Goal: Task Accomplishment & Management: Manage account settings

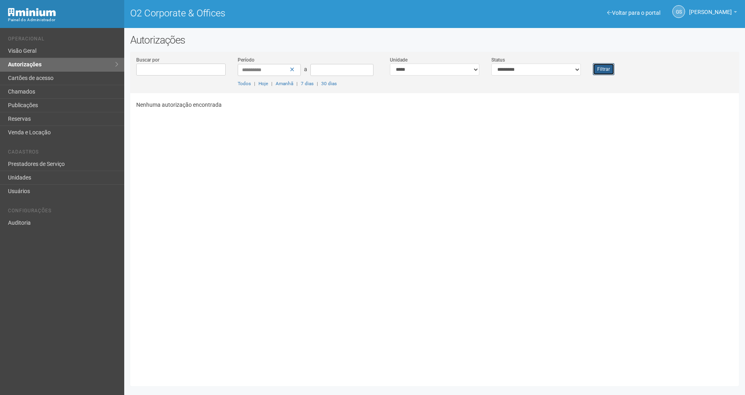
click at [609, 66] on button "Filtrar" at bounding box center [604, 69] width 22 height 12
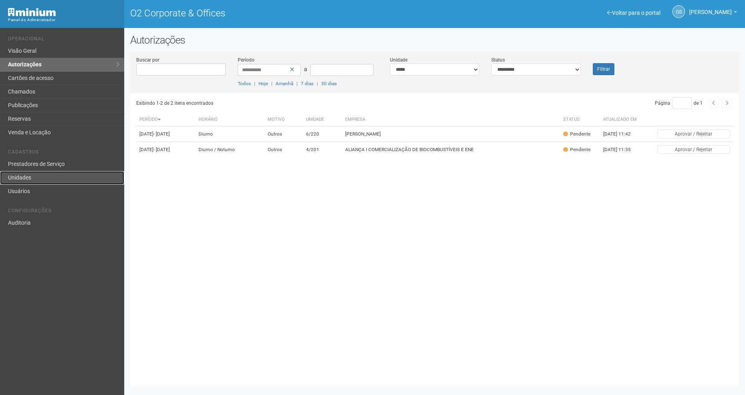
drag, startPoint x: 28, startPoint y: 177, endPoint x: 18, endPoint y: 176, distance: 10.0
click at [18, 176] on link "Unidades" at bounding box center [62, 178] width 124 height 14
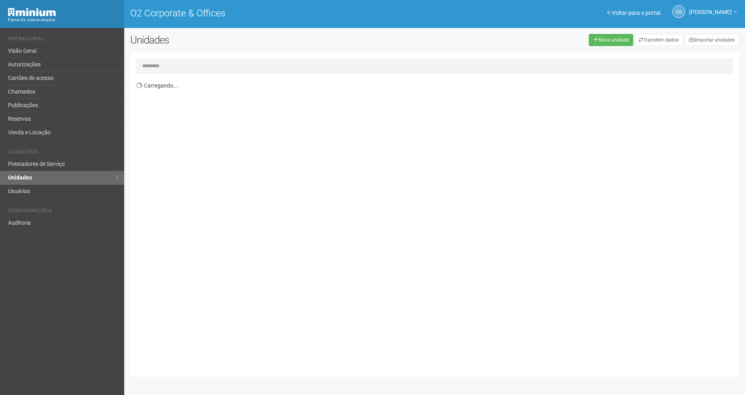
click at [192, 64] on input "text" at bounding box center [434, 66] width 597 height 16
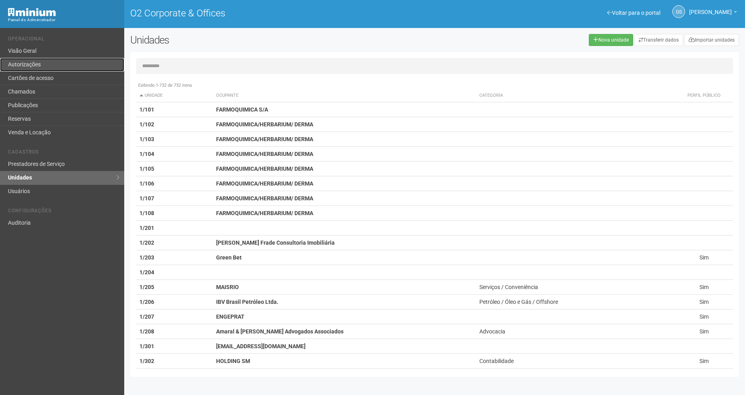
click at [36, 65] on link "Autorizações" at bounding box center [62, 65] width 124 height 14
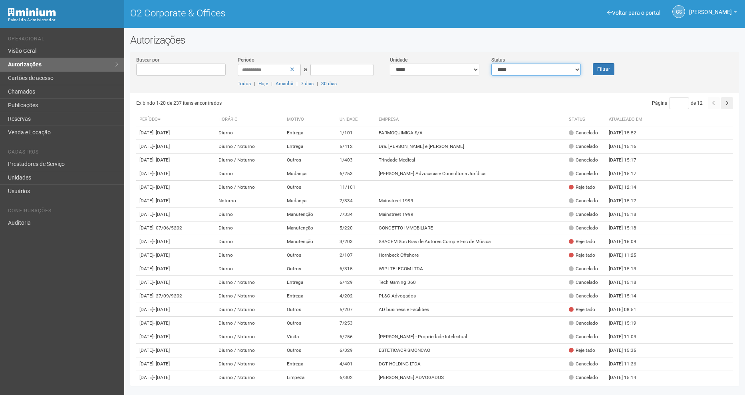
drag, startPoint x: 540, startPoint y: 64, endPoint x: 533, endPoint y: 73, distance: 12.1
click at [540, 64] on select "**********" at bounding box center [535, 70] width 89 height 12
select select "*"
click at [491, 64] on select "**********" at bounding box center [535, 70] width 89 height 12
click at [593, 67] on button "Filtrar" at bounding box center [604, 69] width 22 height 12
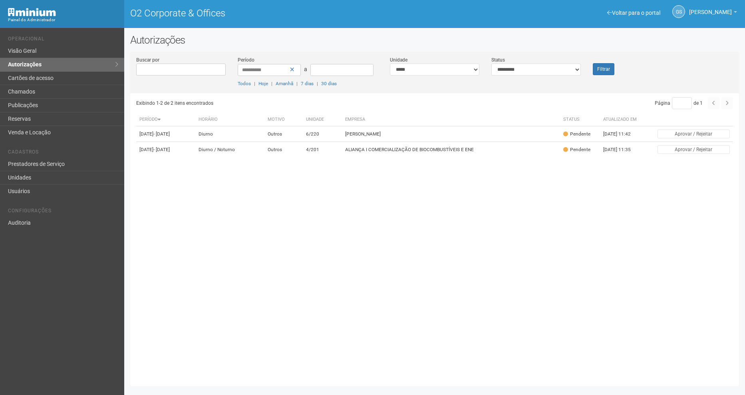
click at [647, 8] on div "GS Gabriela Souza Gabriela Souza o2.adm@cbre.com Meu perfil Alterar senha Sair …" at bounding box center [674, 12] width 134 height 22
click at [643, 11] on link "Voltar para o portal" at bounding box center [633, 13] width 53 height 6
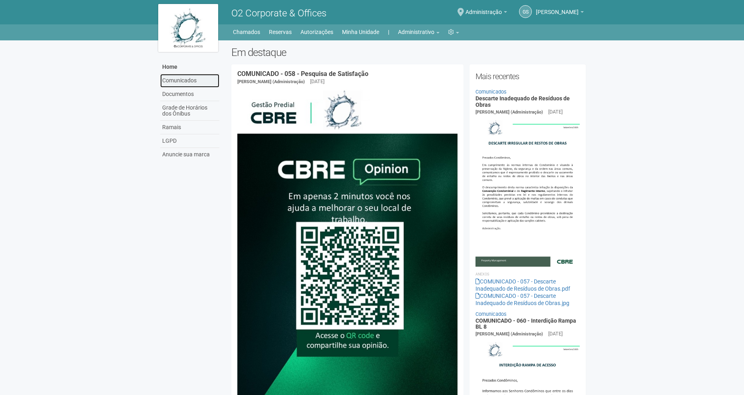
click at [180, 77] on link "Comunicados" at bounding box center [189, 81] width 59 height 14
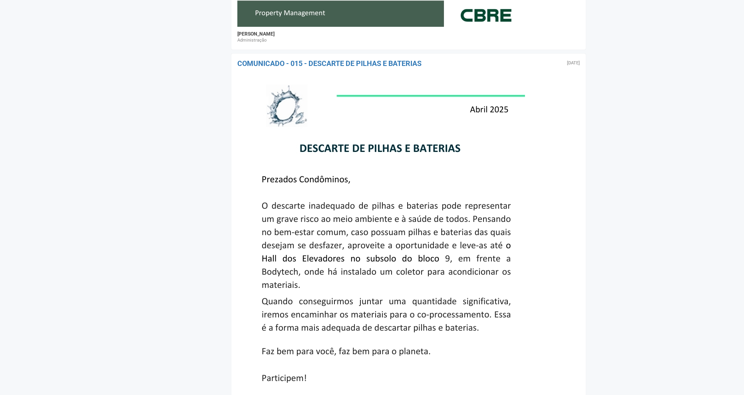
scroll to position [10604, 0]
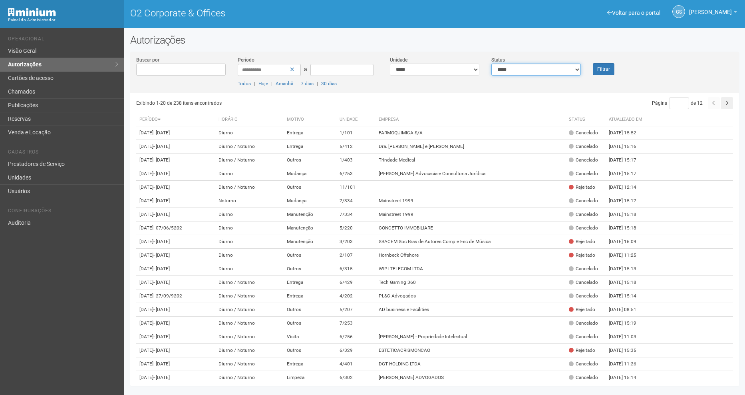
drag, startPoint x: 542, startPoint y: 70, endPoint x: 535, endPoint y: 76, distance: 9.4
click at [542, 70] on select "**********" at bounding box center [535, 70] width 89 height 12
select select "*"
click at [491, 64] on select "**********" at bounding box center [535, 70] width 89 height 12
click at [597, 69] on button "Filtrar" at bounding box center [604, 69] width 22 height 12
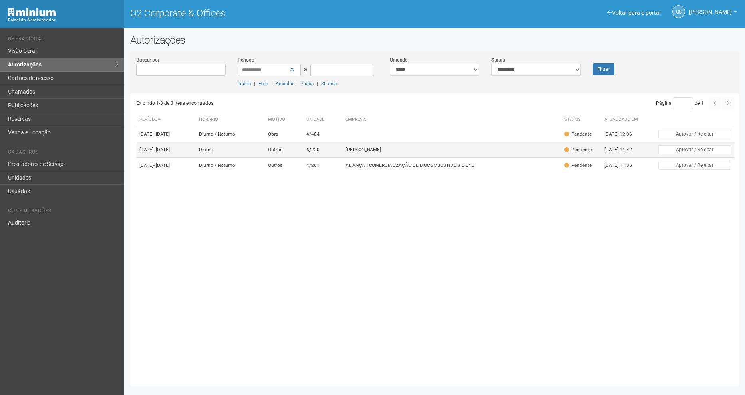
click at [406, 157] on td "[PERSON_NAME]" at bounding box center [451, 150] width 218 height 16
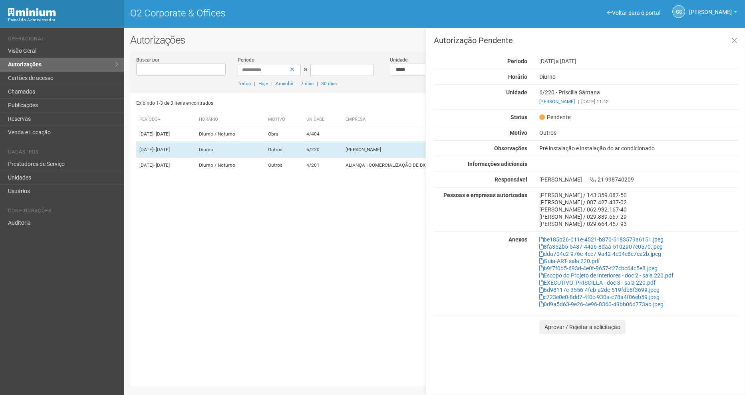
click at [362, 293] on div "Exibindo 1-3 de 3 itens encontrados Página * de 1 Período Horário Motivo Unidad…" at bounding box center [437, 236] width 603 height 287
click at [374, 135] on td at bounding box center [451, 134] width 218 height 16
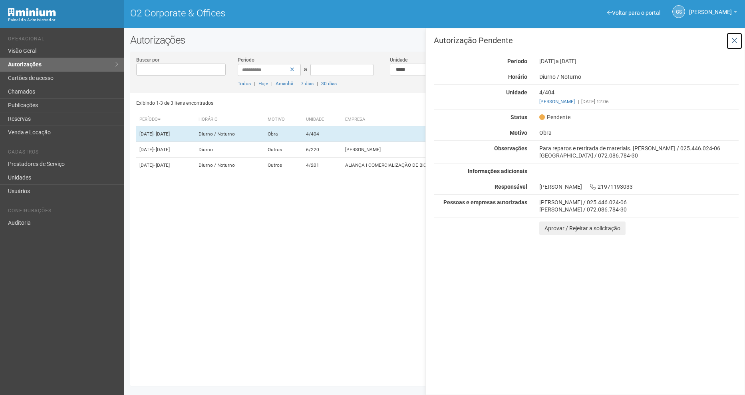
click at [736, 41] on icon at bounding box center [734, 41] width 6 height 8
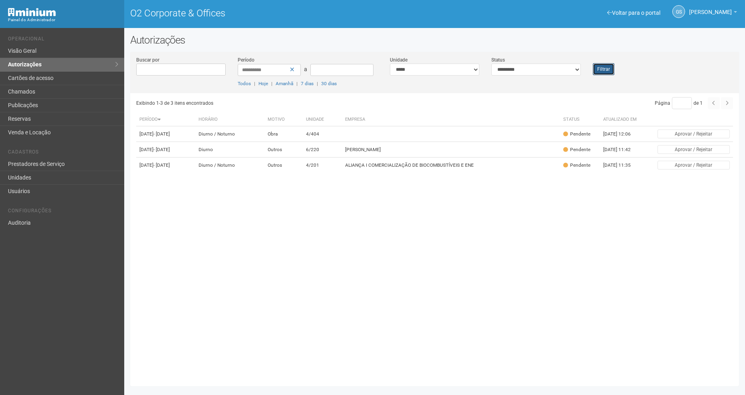
click at [599, 73] on button "Filtrar" at bounding box center [604, 69] width 22 height 12
click at [592, 69] on div "Filtrar" at bounding box center [612, 65] width 51 height 19
click at [593, 70] on button "Filtrar" at bounding box center [604, 69] width 22 height 12
click at [331, 173] on td "4/201" at bounding box center [323, 165] width 40 height 16
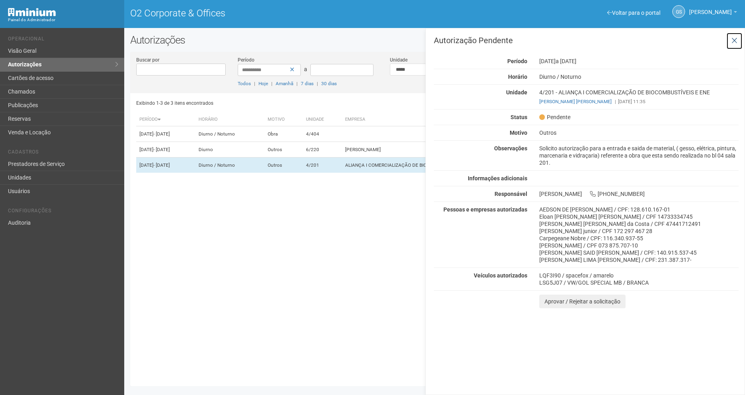
click at [738, 41] on button at bounding box center [734, 40] width 16 height 17
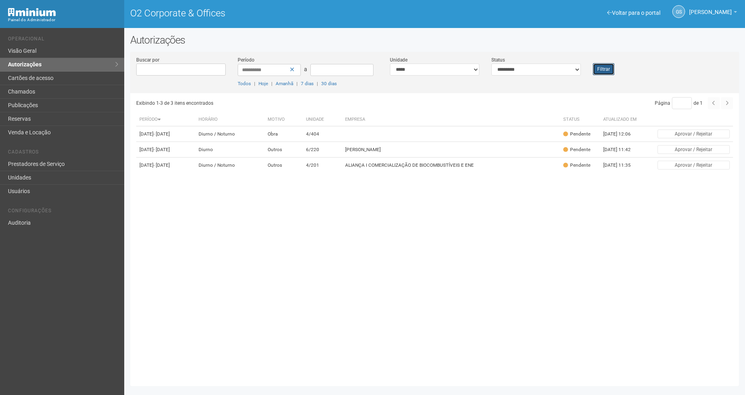
click at [608, 69] on button "Filtrar" at bounding box center [604, 69] width 22 height 12
click at [605, 70] on button "Filtrar" at bounding box center [604, 69] width 22 height 12
click at [328, 156] on td "6/220" at bounding box center [323, 150] width 40 height 16
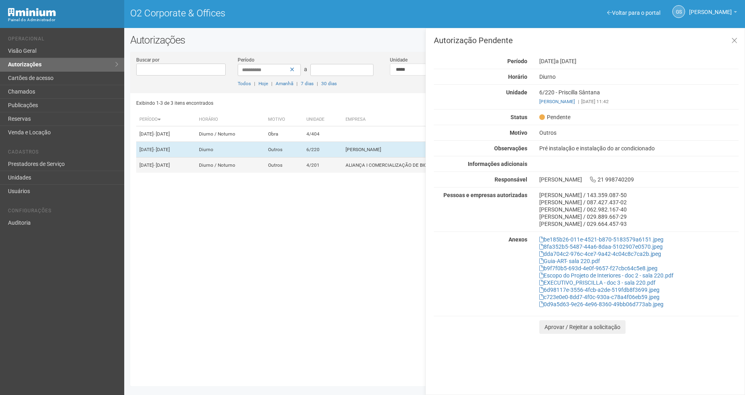
click at [365, 167] on td "ALIANÇA I COMERCIALIZAÇÃO DE BIOCOMBUSTÍVEIS E ENE" at bounding box center [451, 165] width 218 height 16
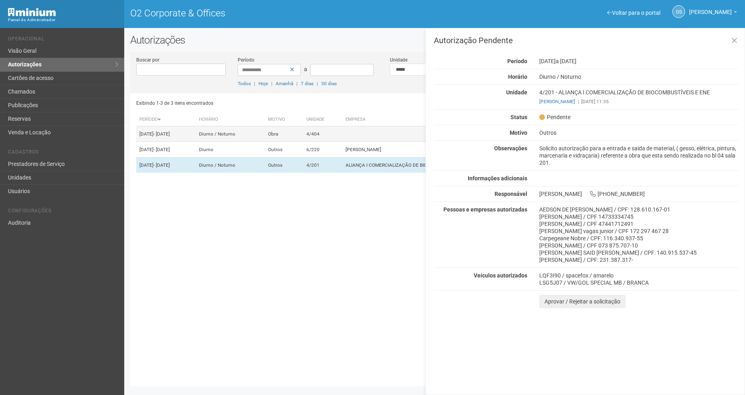
click at [343, 141] on td "4/404" at bounding box center [323, 134] width 40 height 16
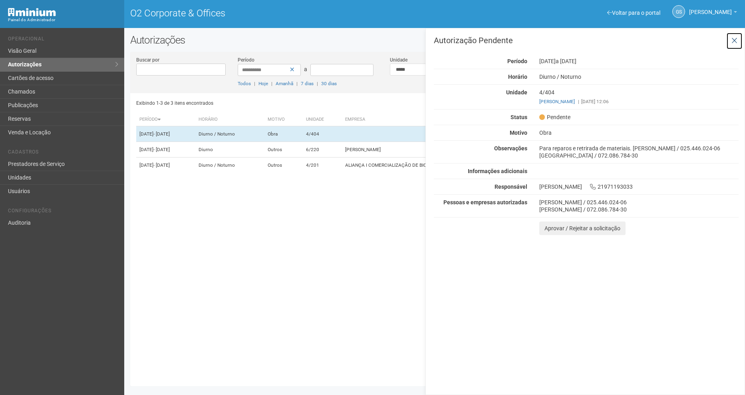
click at [732, 40] on icon at bounding box center [734, 41] width 6 height 8
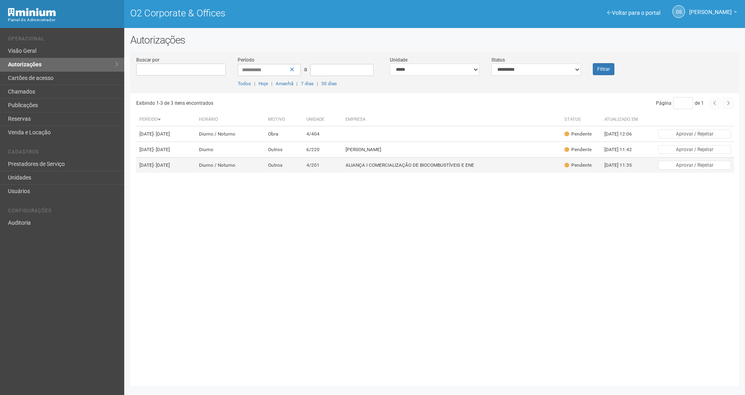
click at [335, 173] on td "4/201" at bounding box center [323, 165] width 40 height 16
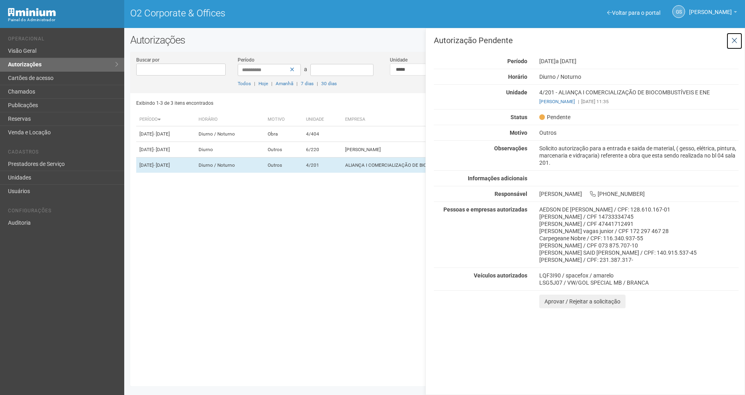
click at [736, 41] on icon at bounding box center [734, 41] width 6 height 8
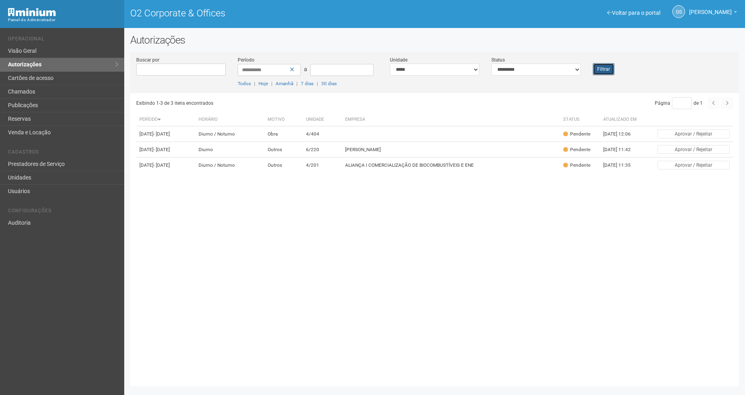
click at [602, 70] on button "Filtrar" at bounding box center [604, 69] width 22 height 12
click at [406, 155] on td "[PERSON_NAME]" at bounding box center [451, 150] width 218 height 16
